Goal: Task Accomplishment & Management: Manage account settings

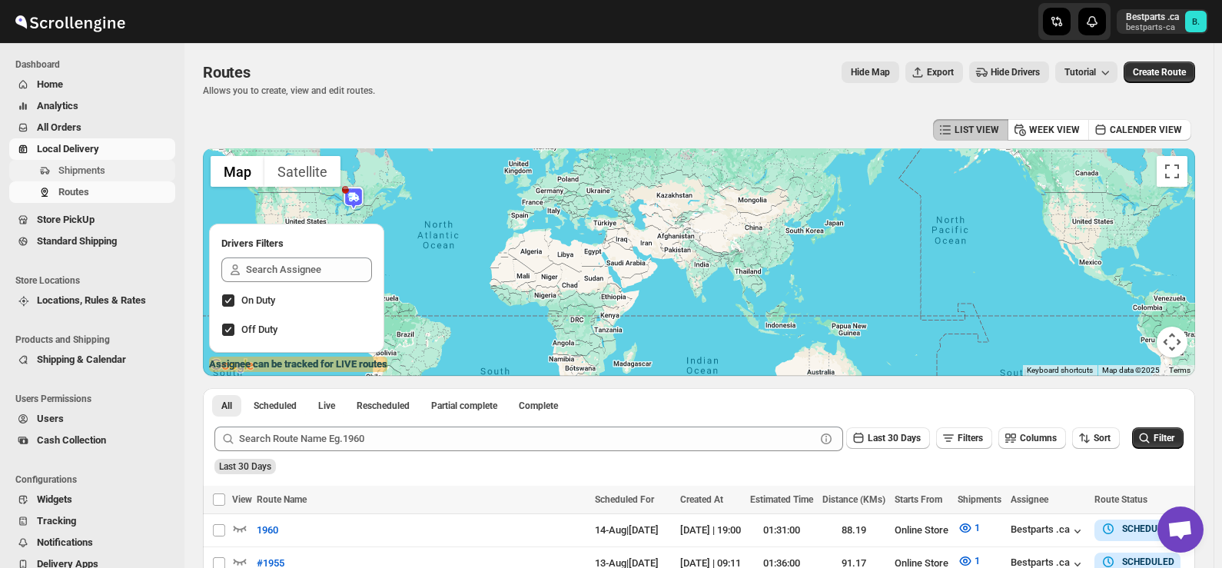
click at [81, 169] on span "Shipments" at bounding box center [81, 170] width 47 height 12
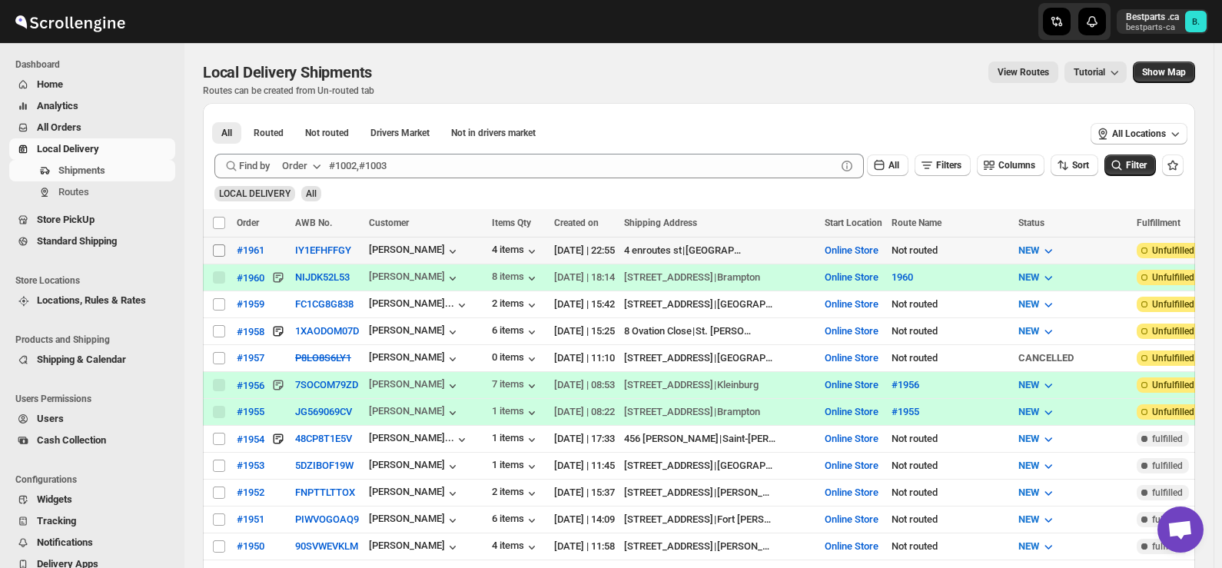
click at [222, 251] on input "Select shipment" at bounding box center [219, 250] width 12 height 12
checkbox input "true"
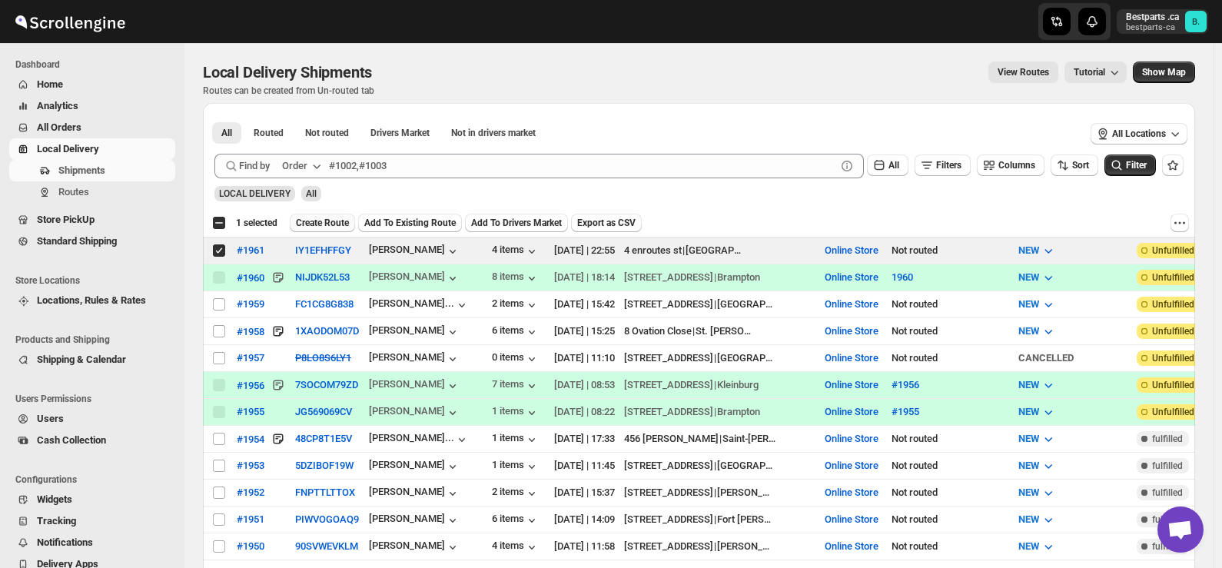
click at [316, 221] on span "Create Route" at bounding box center [322, 223] width 53 height 12
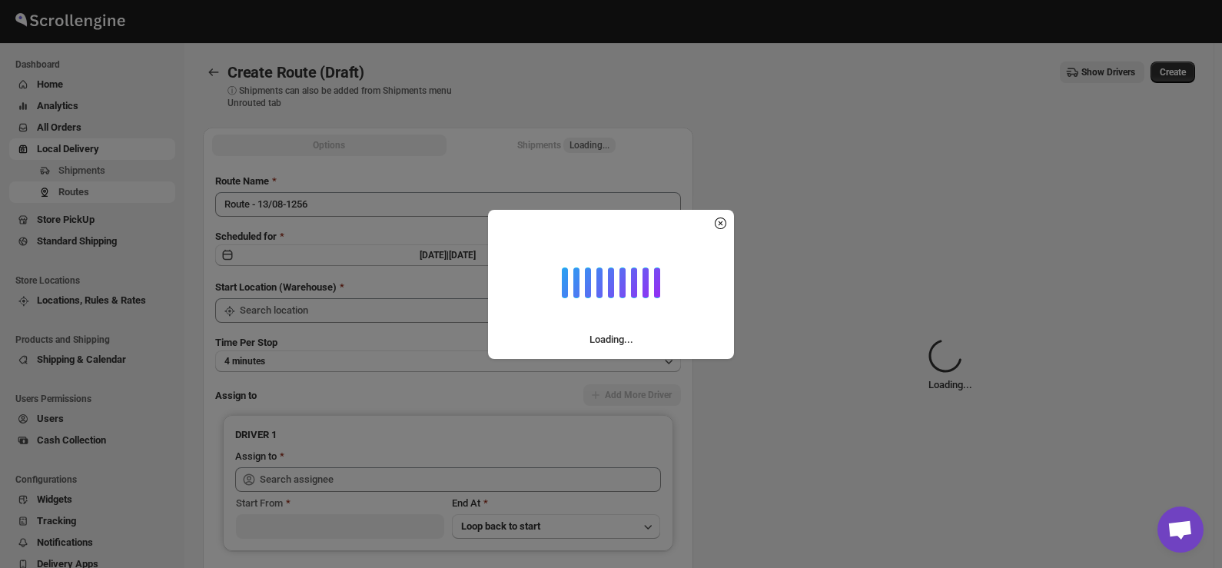
type input "Online Store"
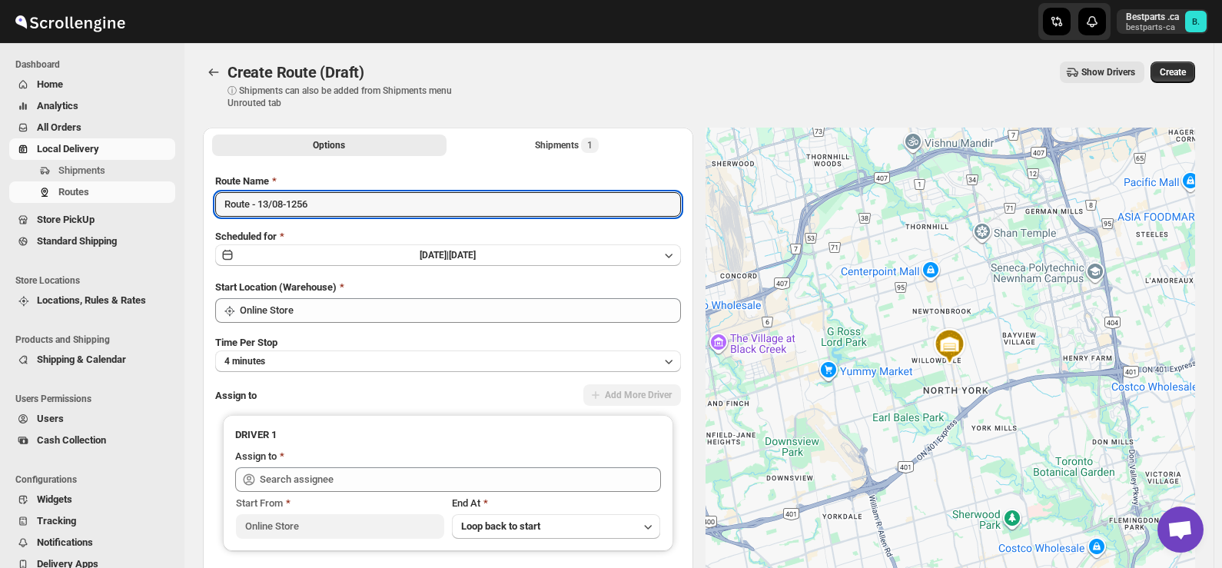
drag, startPoint x: 338, startPoint y: 204, endPoint x: 65, endPoint y: 209, distance: 272.9
click at [65, 209] on div "Skip to content Bestparts .ca bestparts-ca B. Dashboard Home Analytics All Orde…" at bounding box center [611, 363] width 1222 height 726
paste input "#1961 Attention Incomplete"
drag, startPoint x: 252, startPoint y: 204, endPoint x: 367, endPoint y: 202, distance: 115.3
click at [367, 202] on input "#1961 Attention Incomplete" at bounding box center [448, 204] width 466 height 25
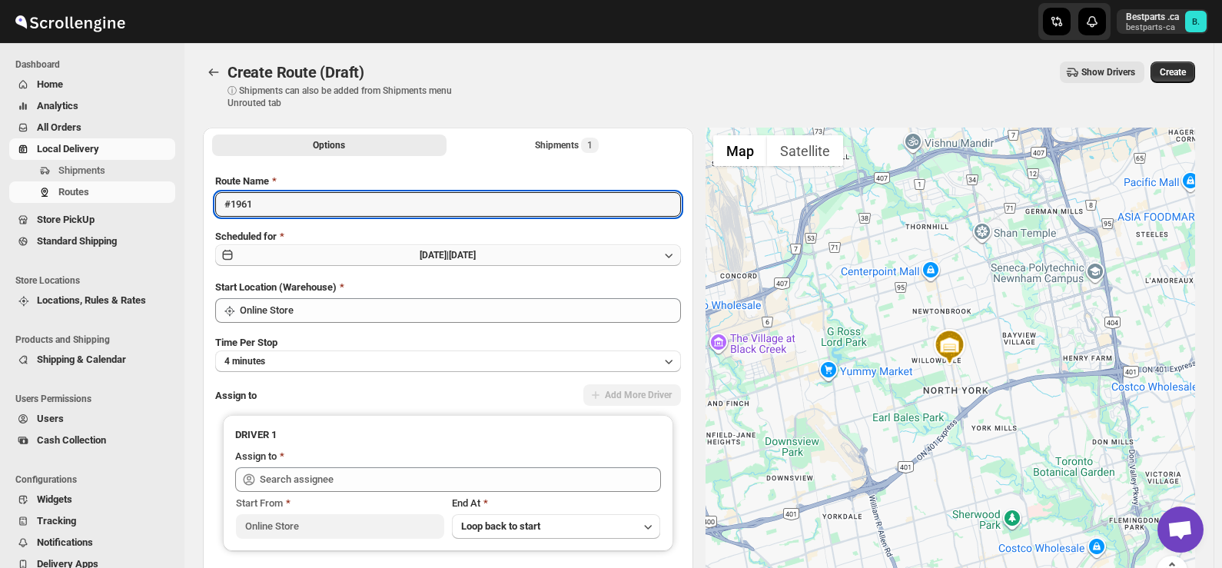
type input "#1961"
click at [361, 257] on button "[DATE] | [DATE]" at bounding box center [448, 255] width 466 height 22
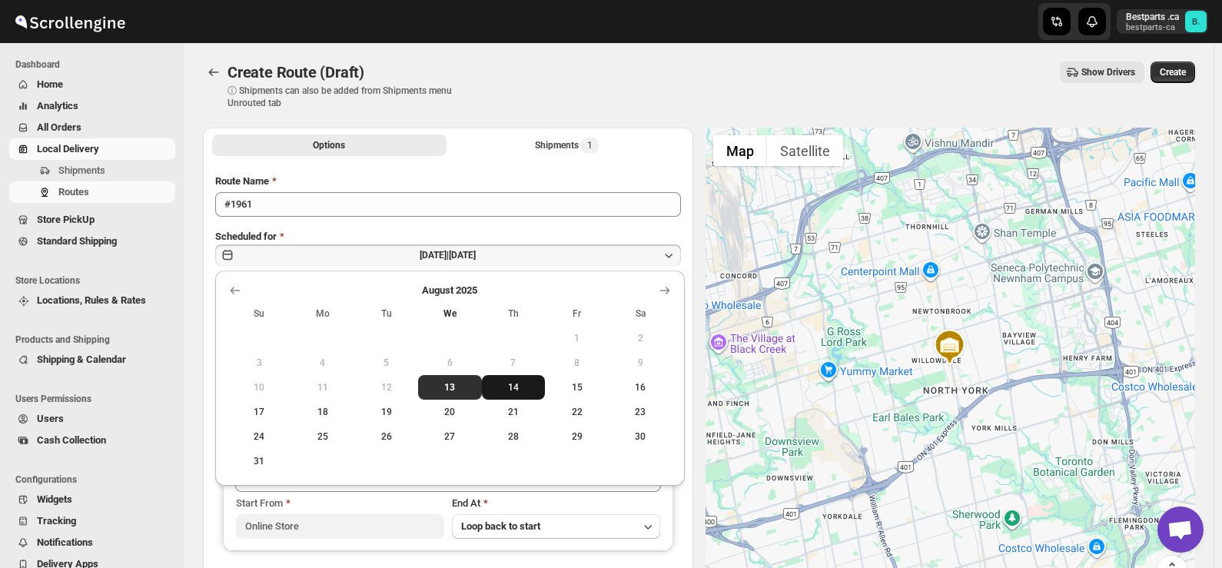
click at [510, 390] on span "14" at bounding box center [514, 387] width 52 height 12
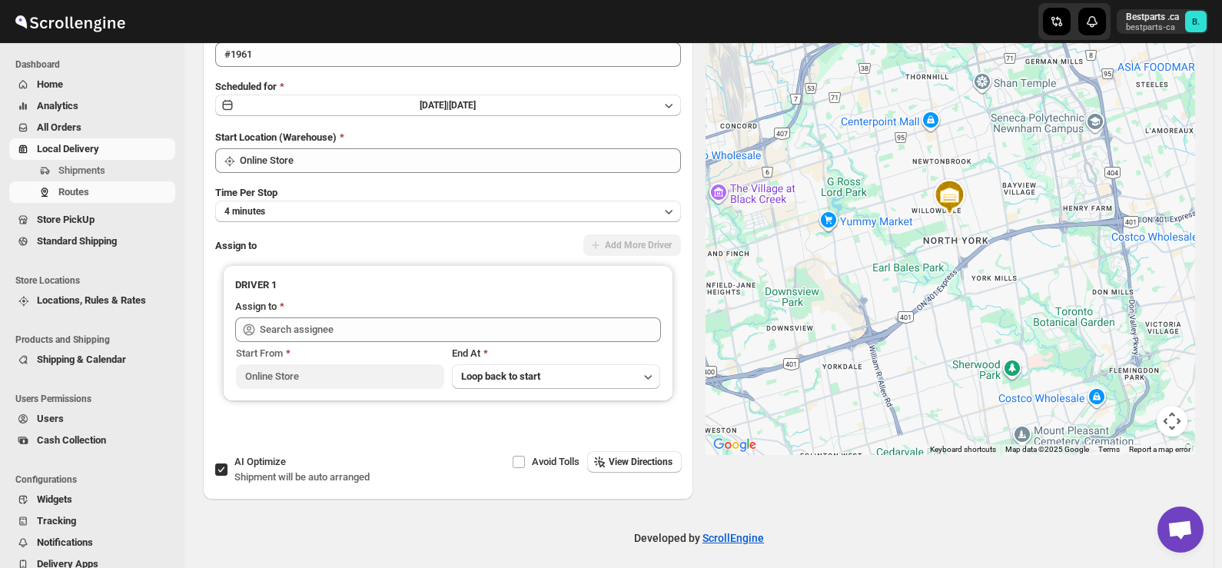
scroll to position [154, 0]
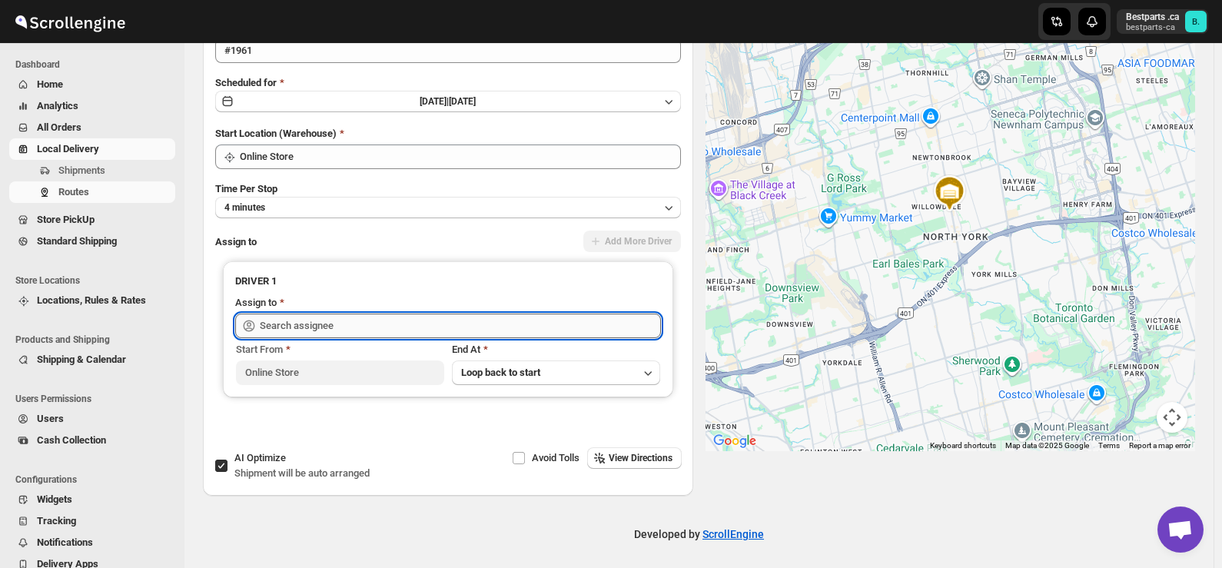
click at [307, 331] on input "text" at bounding box center [460, 326] width 401 height 25
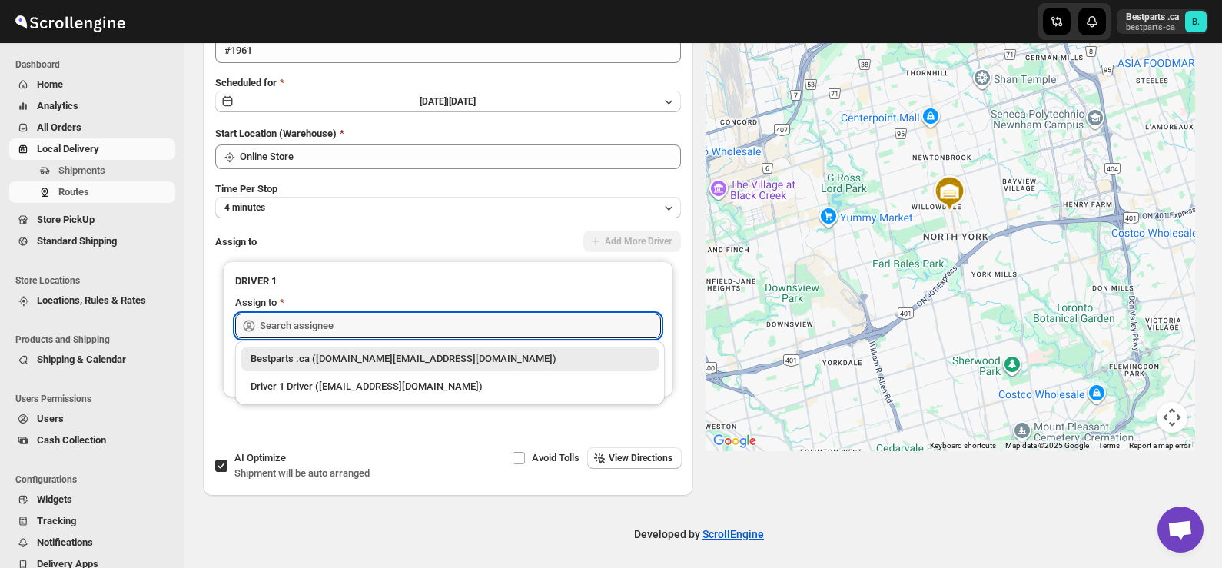
click at [315, 357] on div "Bestparts .ca ([DOMAIN_NAME][EMAIL_ADDRESS][DOMAIN_NAME])" at bounding box center [450, 358] width 399 height 15
type input "Bestparts .ca ([DOMAIN_NAME][EMAIL_ADDRESS][DOMAIN_NAME])"
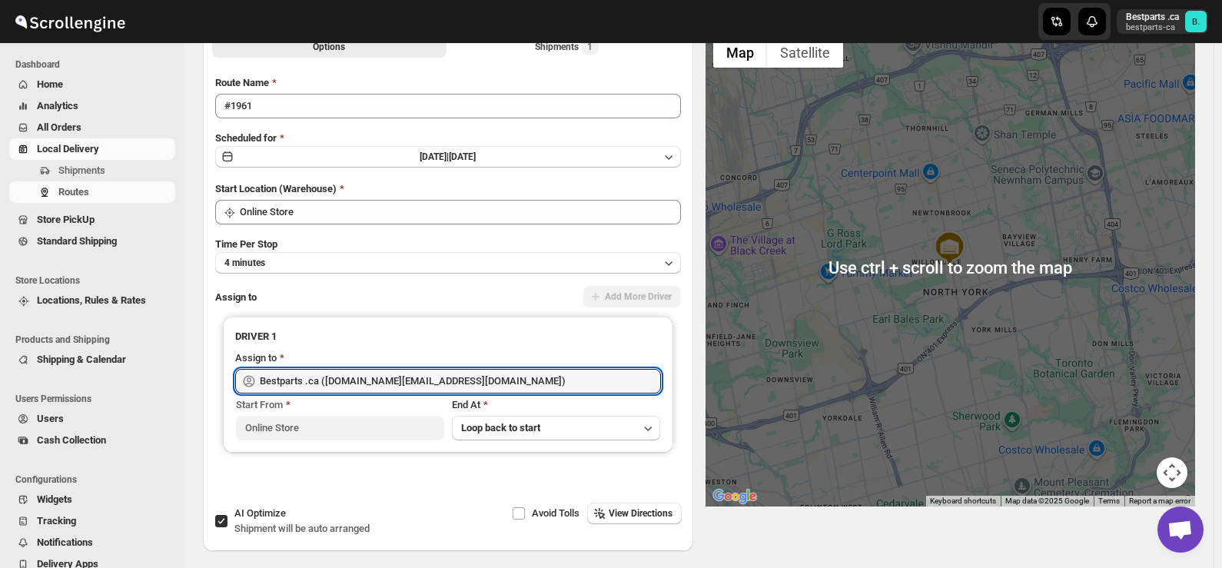
scroll to position [0, 0]
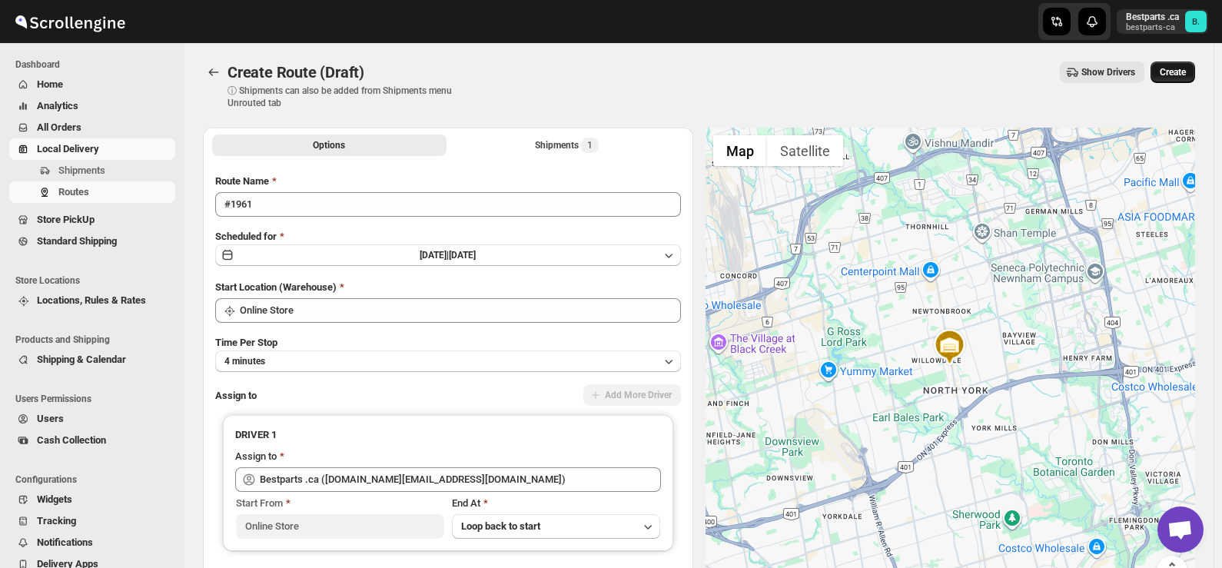
click at [1177, 74] on span "Create" at bounding box center [1173, 72] width 26 height 12
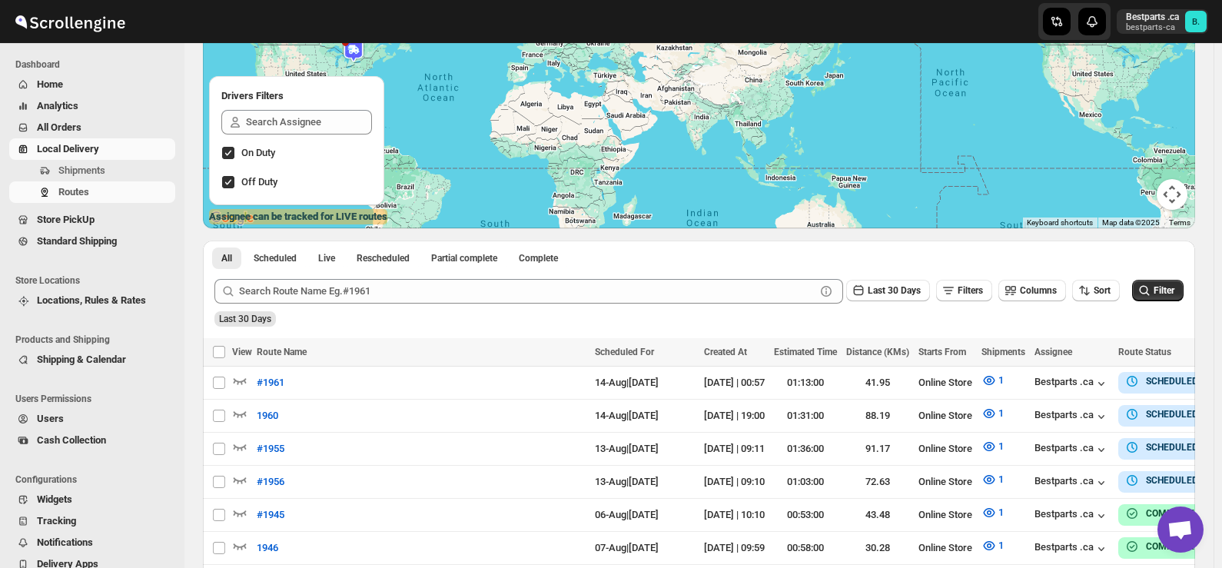
scroll to position [154, 0]
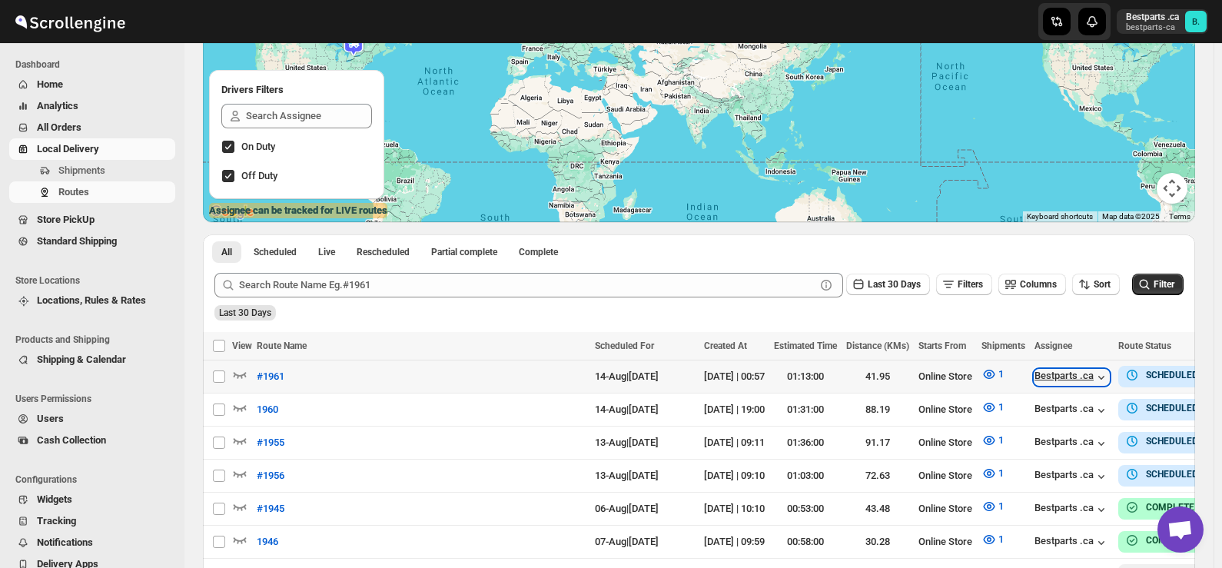
click at [1109, 377] on icon "button" at bounding box center [1101, 377] width 15 height 15
click at [649, 386] on td "14-Aug | [DATE]" at bounding box center [644, 376] width 109 height 33
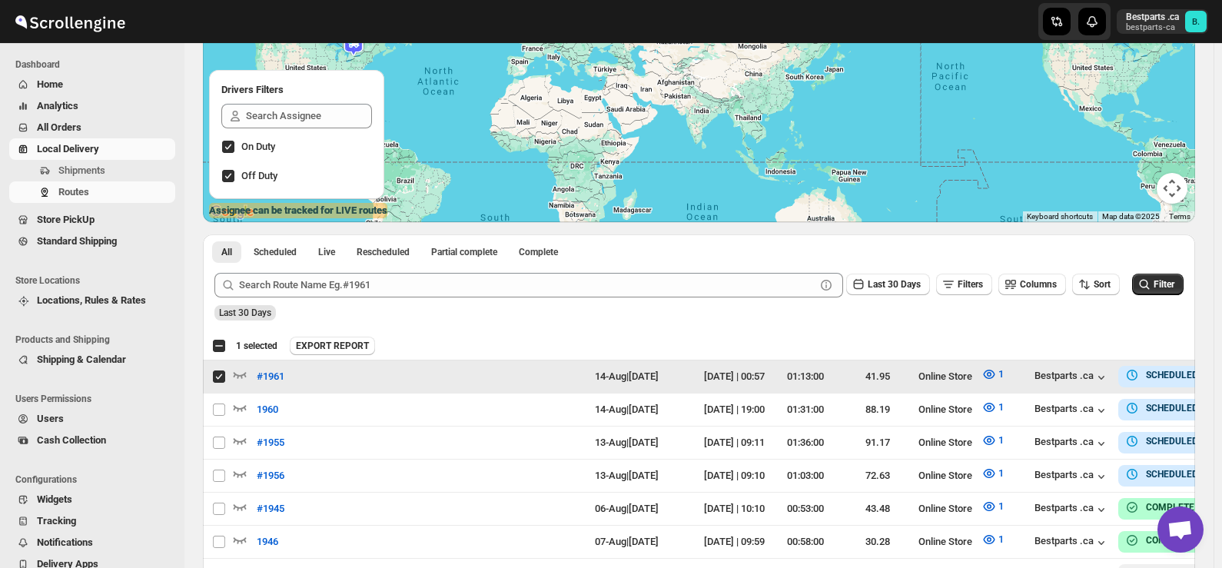
click at [659, 377] on span "14-Aug | [DATE]" at bounding box center [627, 377] width 64 height 12
click at [221, 377] on input "Select route" at bounding box center [219, 377] width 12 height 12
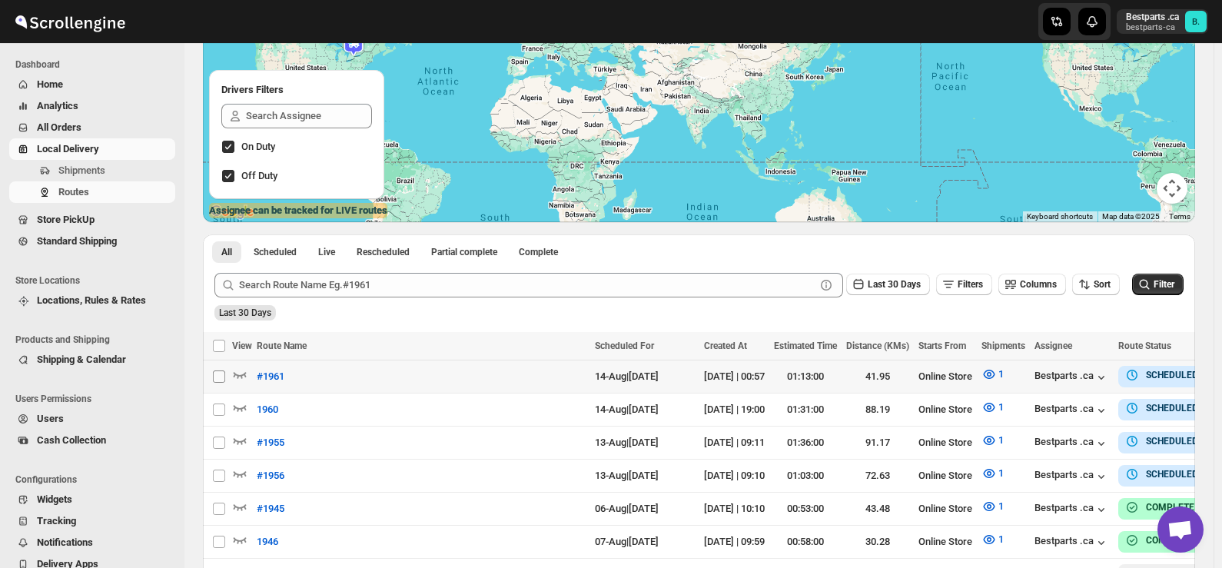
click at [221, 377] on input "Select route" at bounding box center [219, 377] width 12 height 12
checkbox input "true"
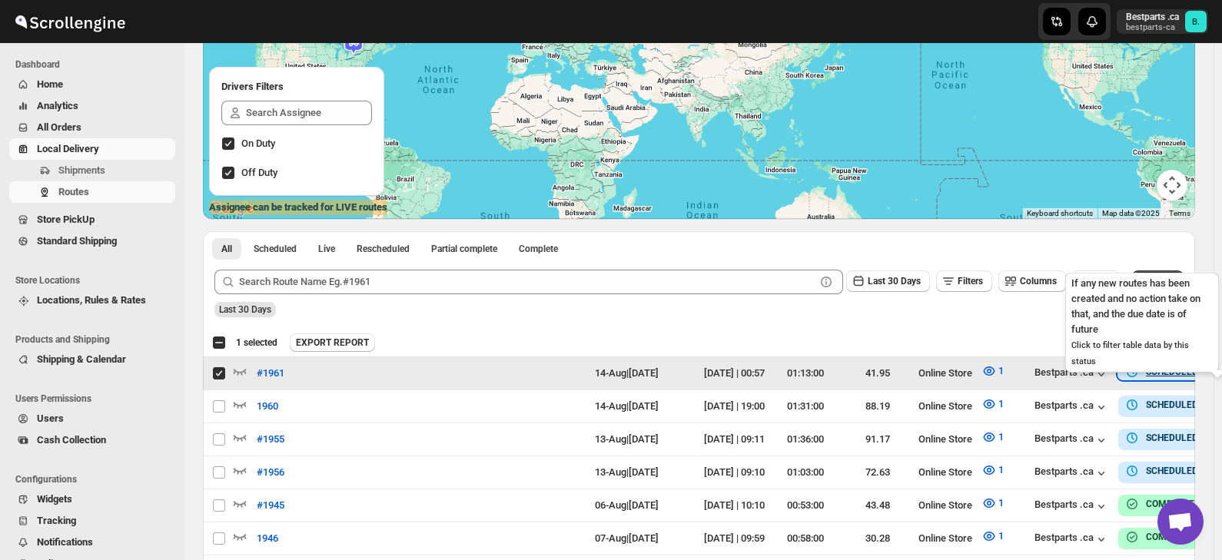
click at [1138, 376] on icon "button" at bounding box center [1132, 372] width 11 height 11
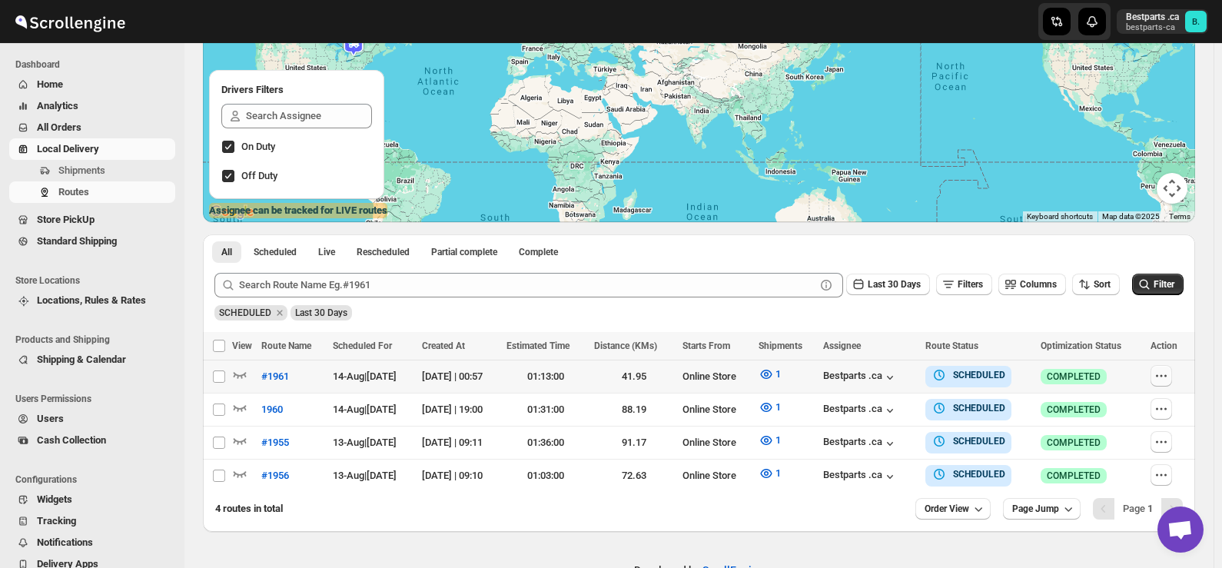
click at [1168, 378] on icon "button" at bounding box center [1161, 375] width 15 height 15
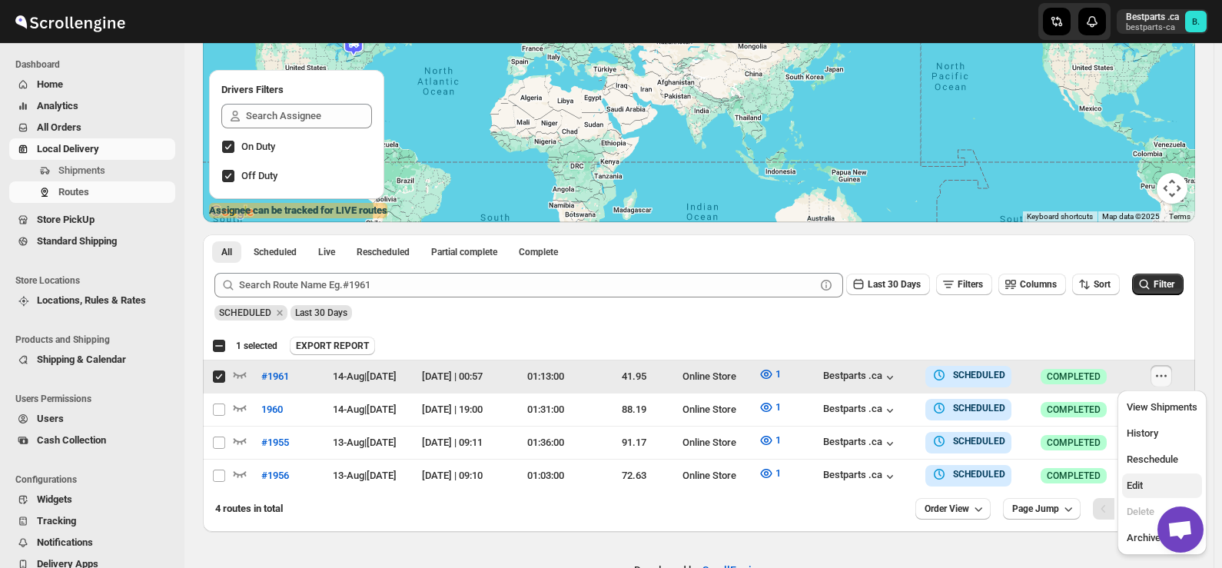
click at [1150, 483] on span "Edit" at bounding box center [1162, 485] width 71 height 15
checkbox input "false"
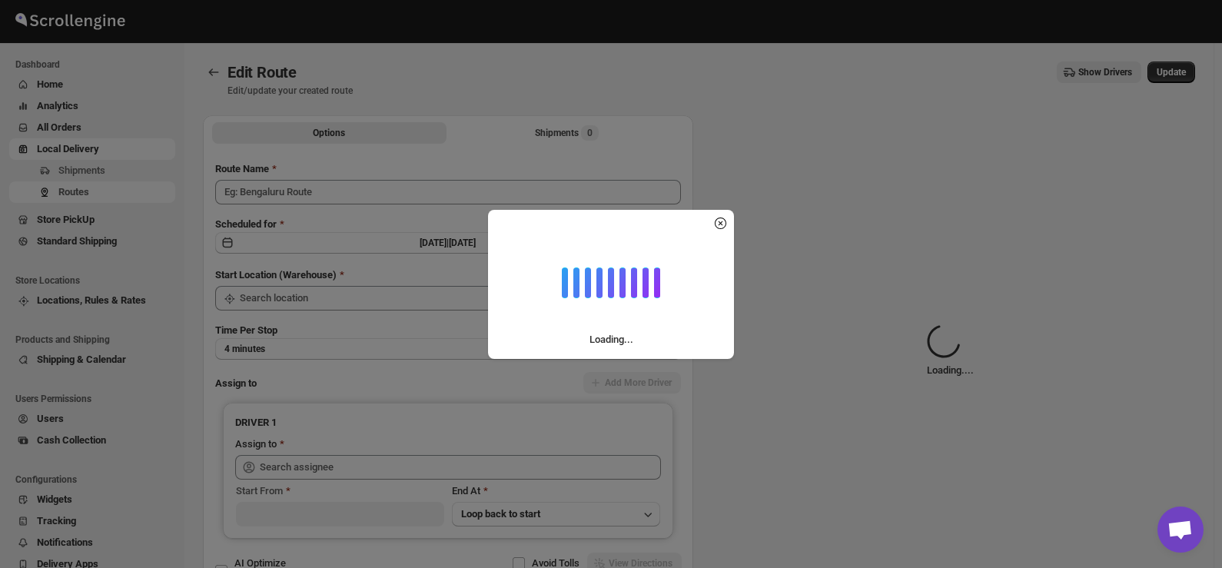
type input "#1961"
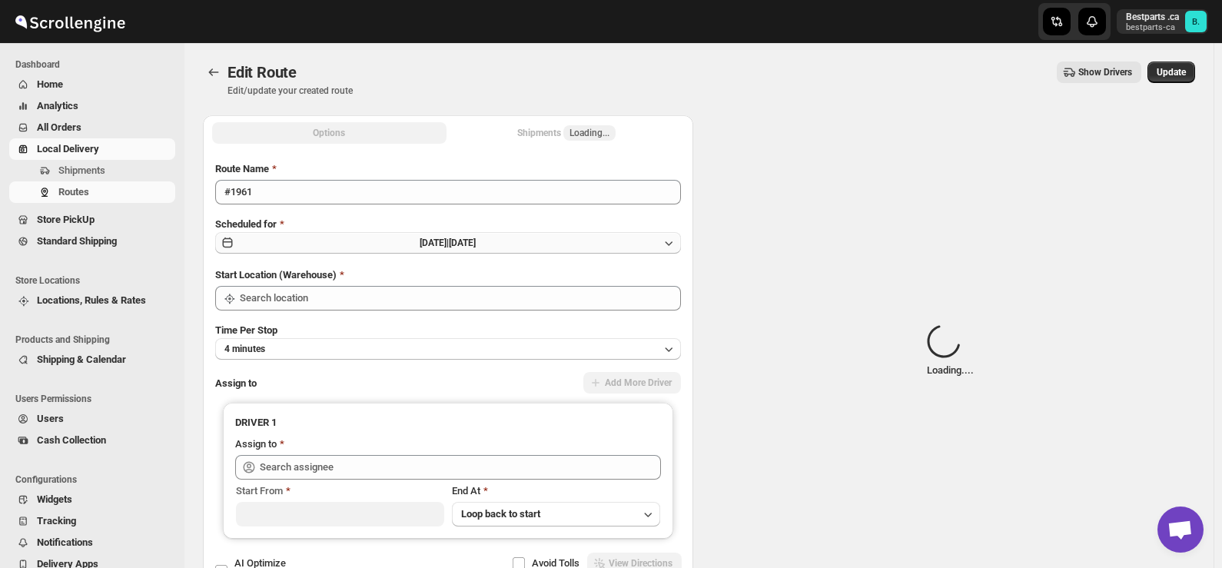
type input "Online Store"
type input "Bestparts .ca ([DOMAIN_NAME][EMAIL_ADDRESS][DOMAIN_NAME])"
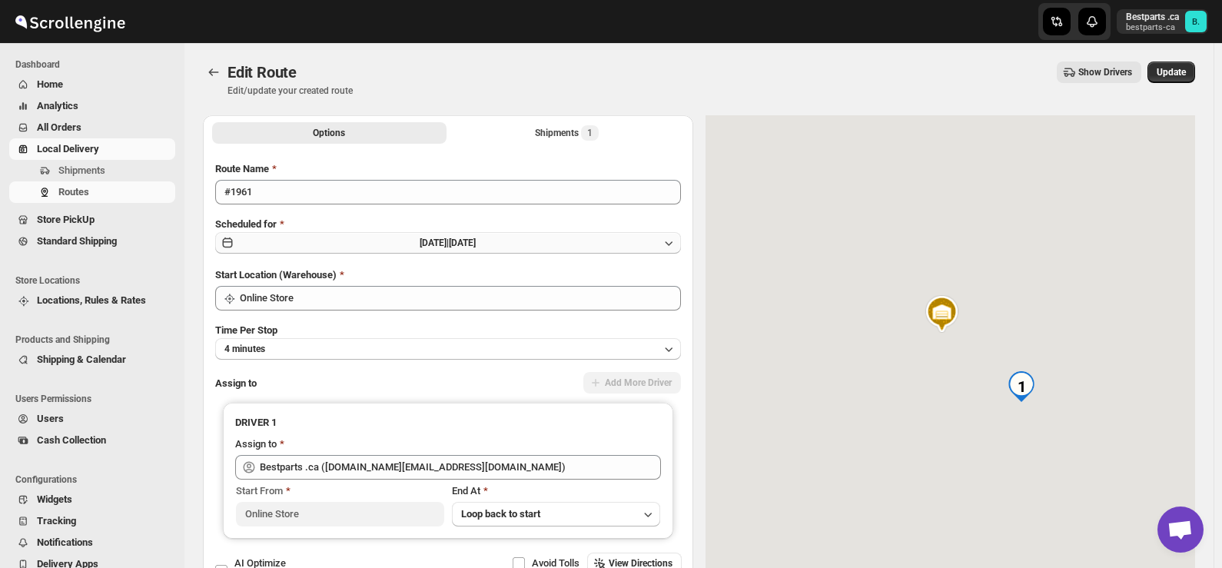
click at [432, 248] on span "[DATE] |" at bounding box center [434, 243] width 29 height 11
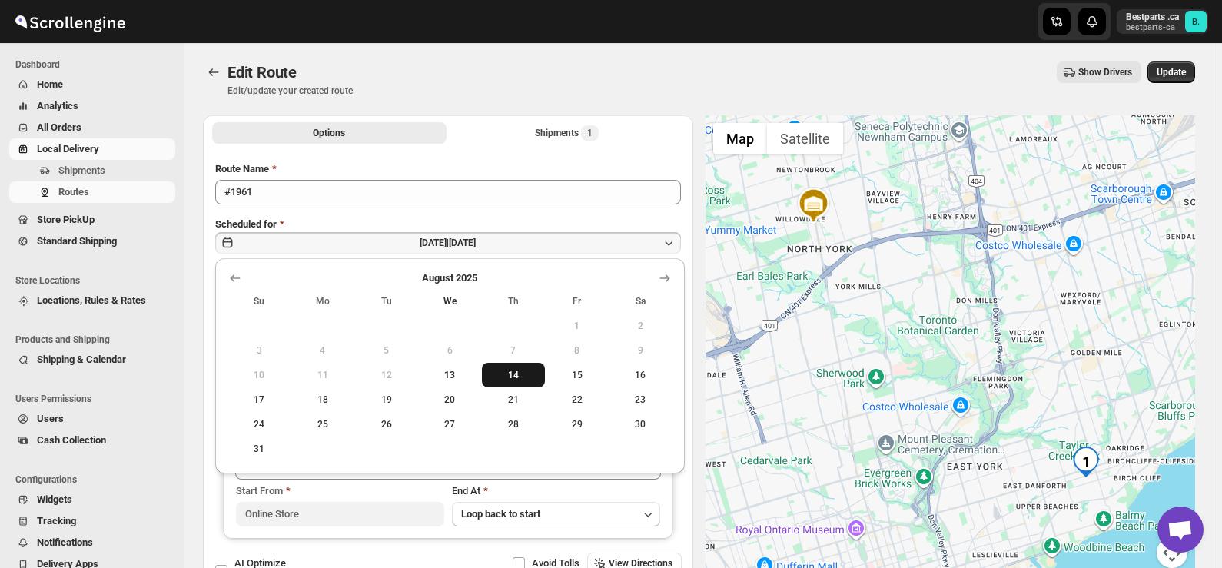
click at [514, 374] on span "14" at bounding box center [514, 375] width 52 height 12
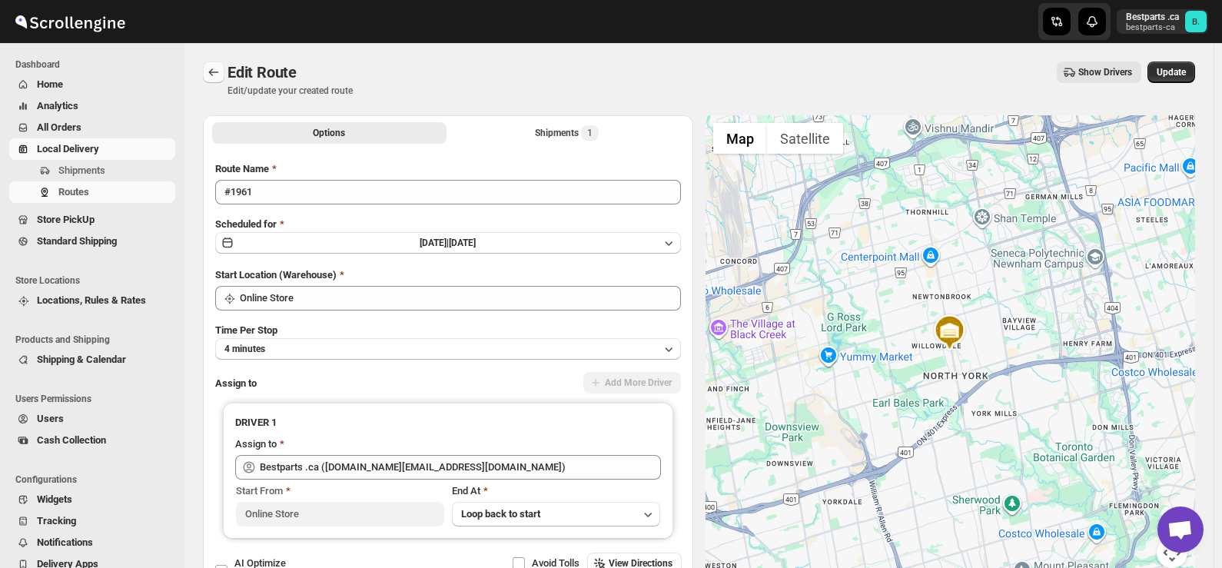
click at [218, 76] on icon "Routes" at bounding box center [213, 72] width 15 height 15
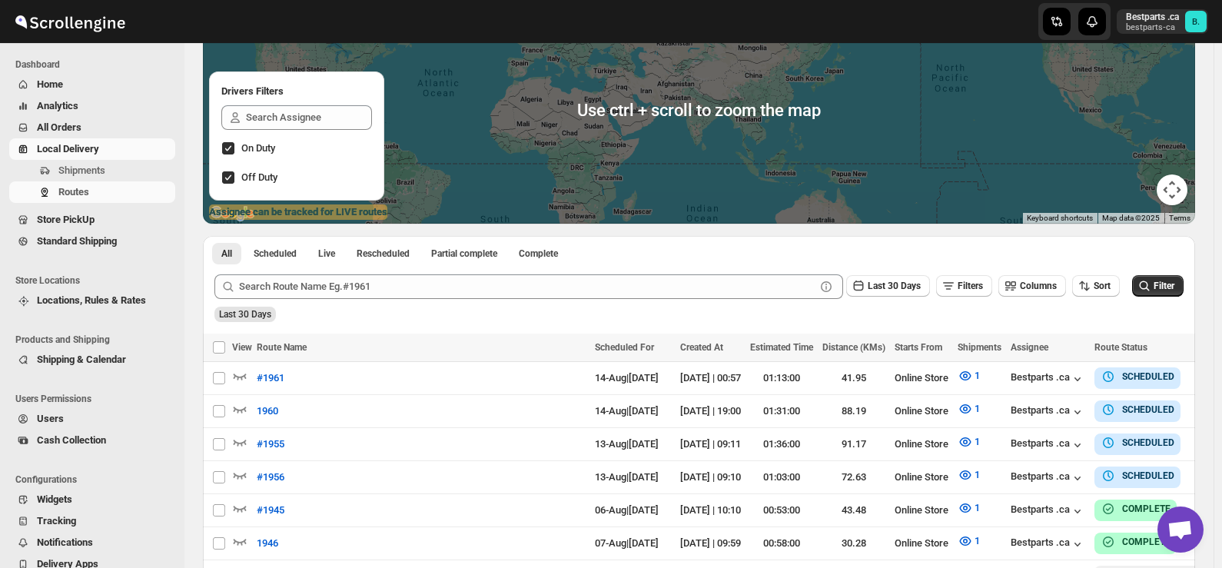
scroll to position [154, 0]
